Goal: Task Accomplishment & Management: Manage account settings

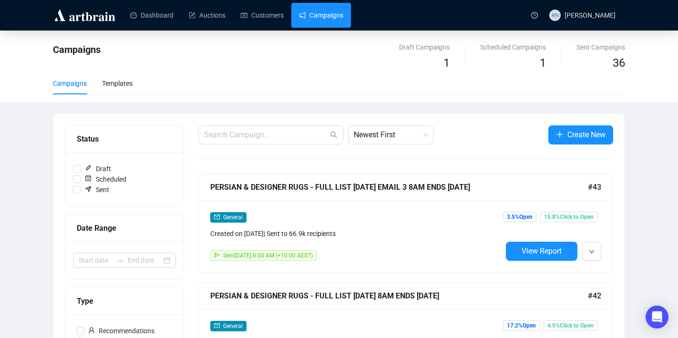
scroll to position [122, 0]
click at [267, 15] on link "Customers" at bounding box center [262, 15] width 43 height 25
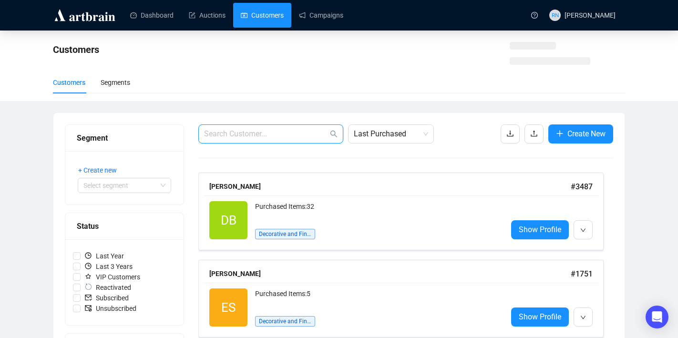
click at [305, 133] on input "text" at bounding box center [266, 133] width 124 height 11
paste input "[EMAIL_ADDRESS][DOMAIN_NAME]"
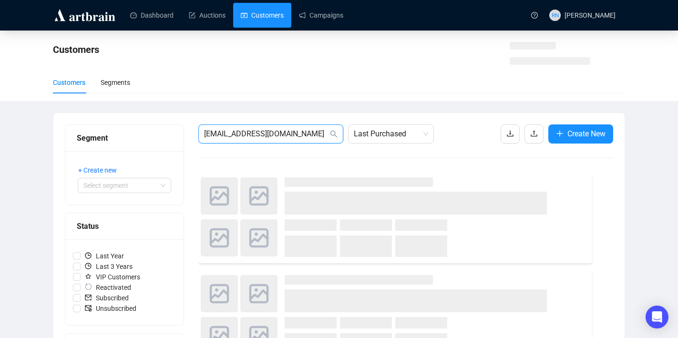
type input "[EMAIL_ADDRESS][DOMAIN_NAME]"
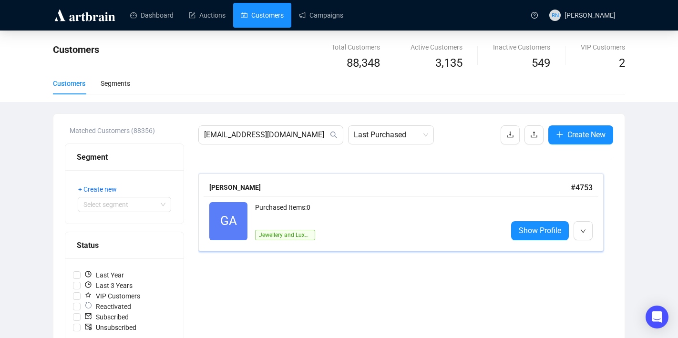
click at [325, 234] on div "Purchased Items: 0 Jewellery and Luxury" at bounding box center [377, 221] width 244 height 38
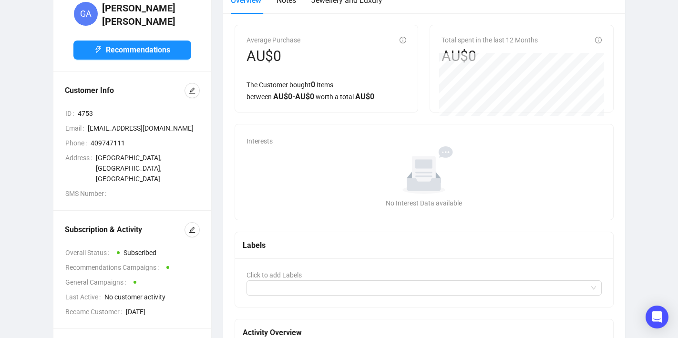
scroll to position [103, 0]
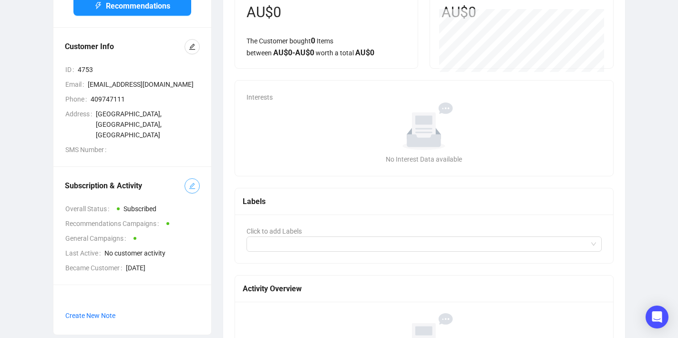
click at [191, 178] on button "button" at bounding box center [191, 185] width 15 height 15
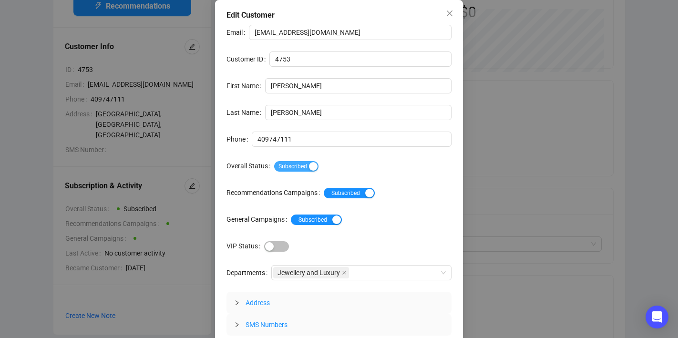
click at [309, 164] on span "Subscribed" at bounding box center [296, 166] width 44 height 10
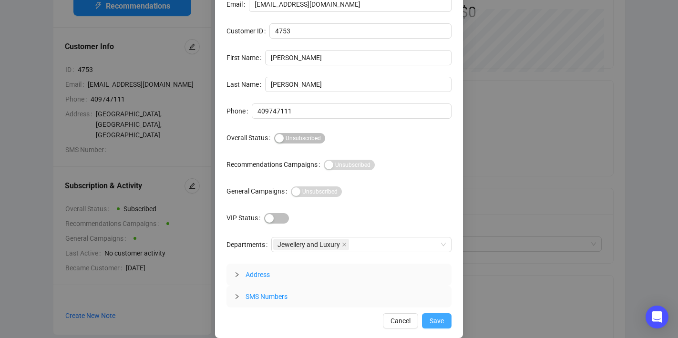
click at [445, 323] on button "Save" at bounding box center [437, 320] width 30 height 15
